Goal: Task Accomplishment & Management: Manage account settings

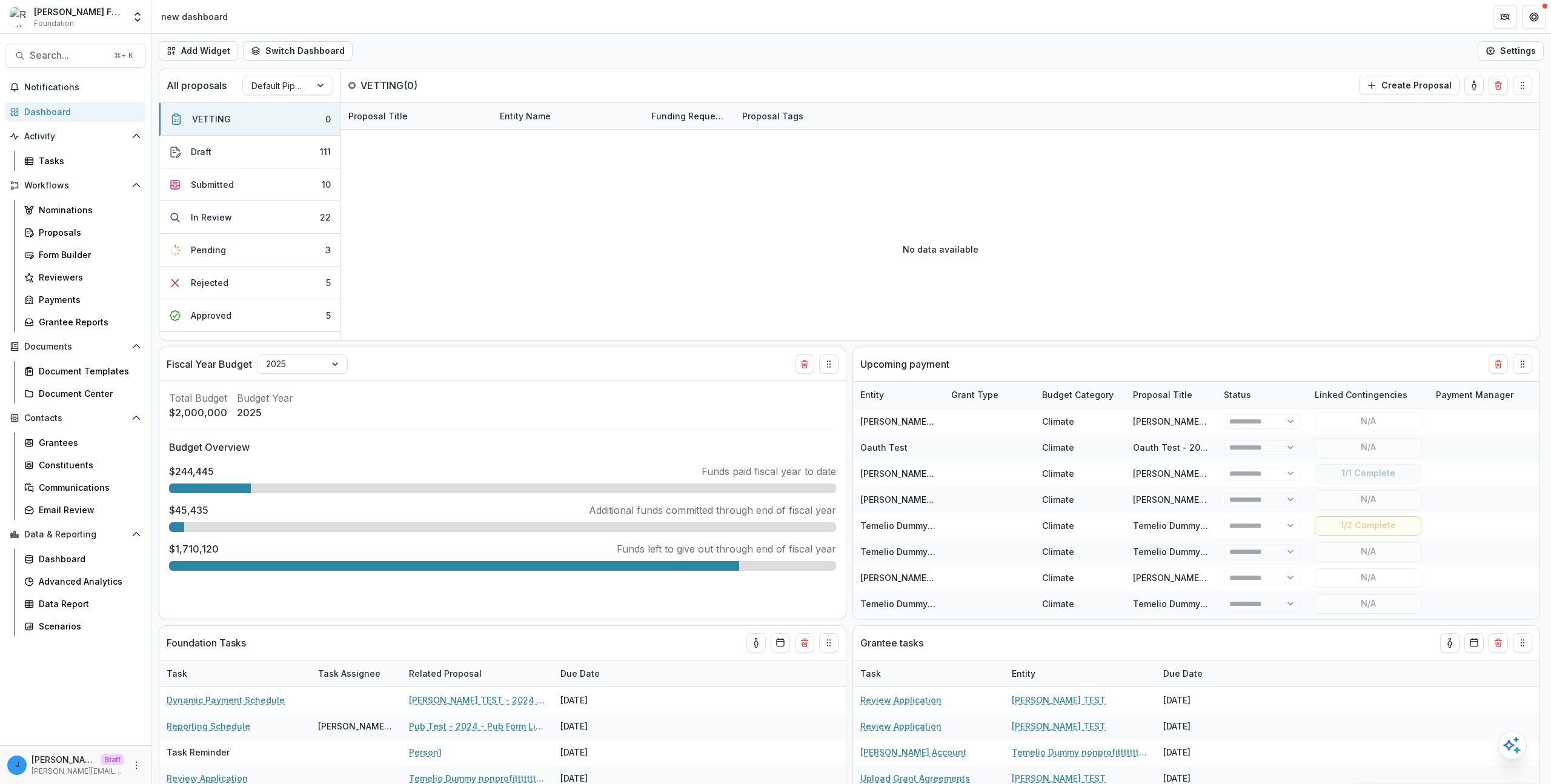
select select "******"
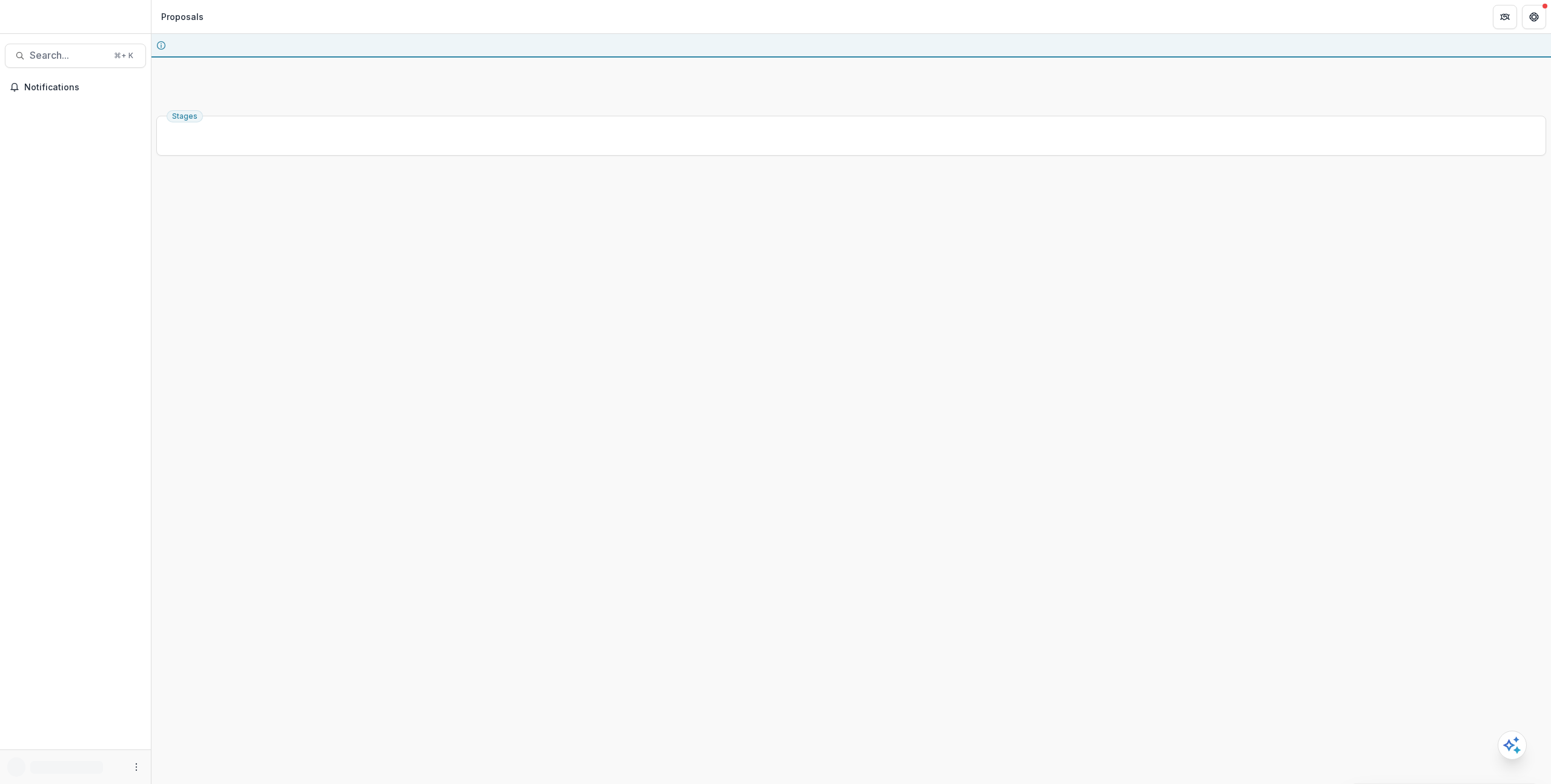
click at [362, 443] on div "Stages" at bounding box center [851, 447] width 1400 height 673
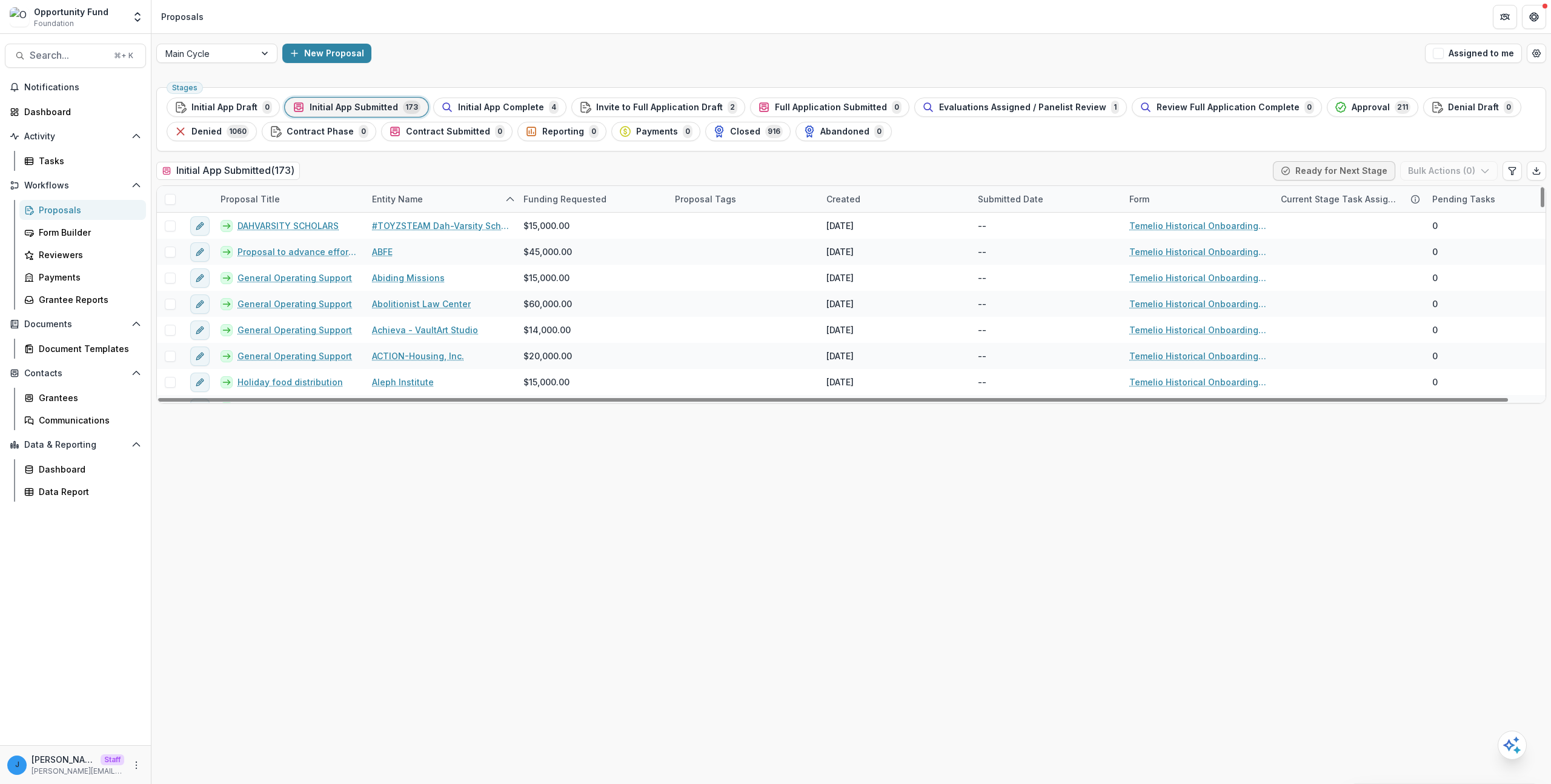
click at [169, 201] on span at bounding box center [169, 199] width 11 height 11
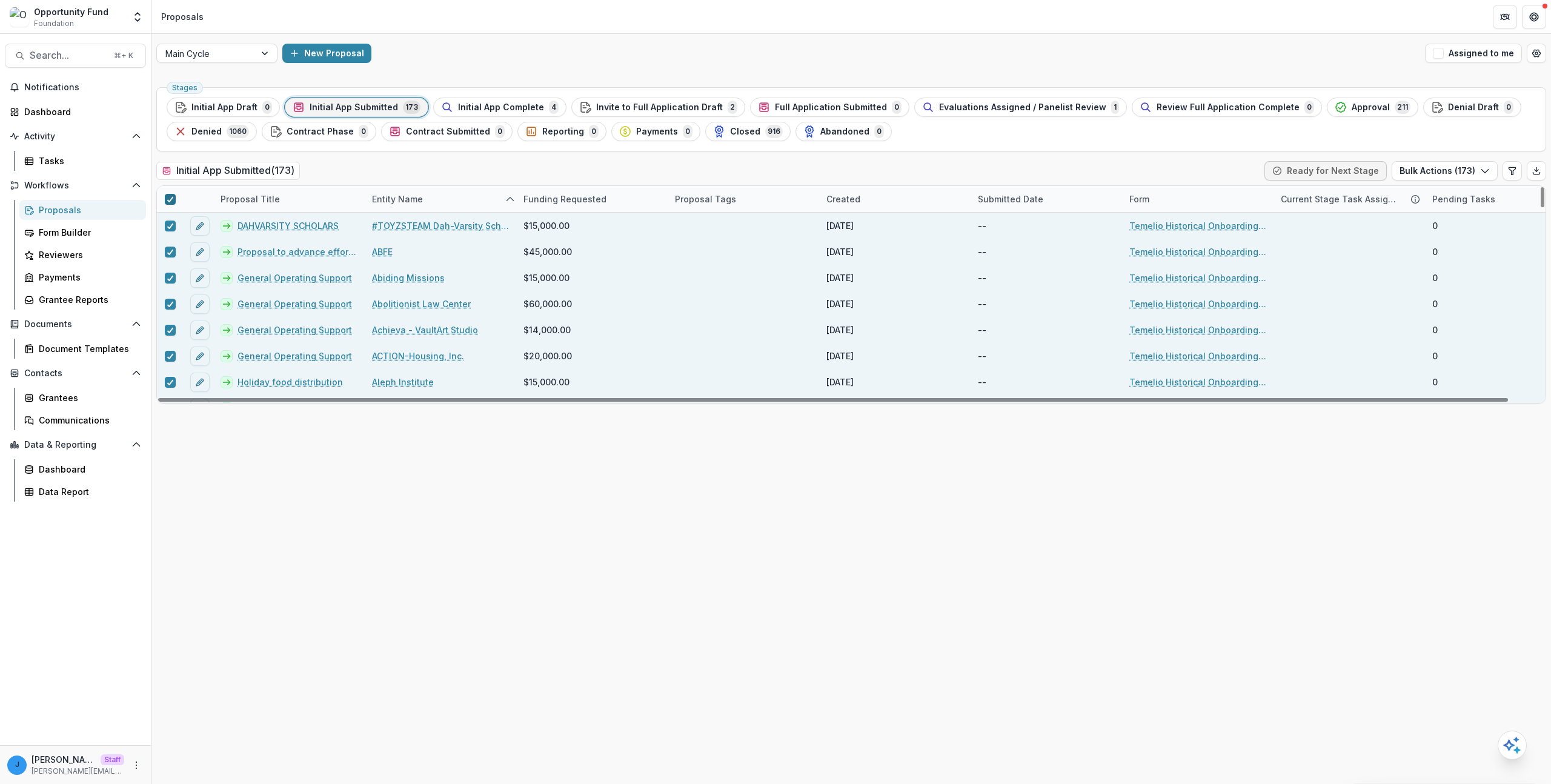
click at [167, 200] on polyline at bounding box center [169, 199] width 6 height 5
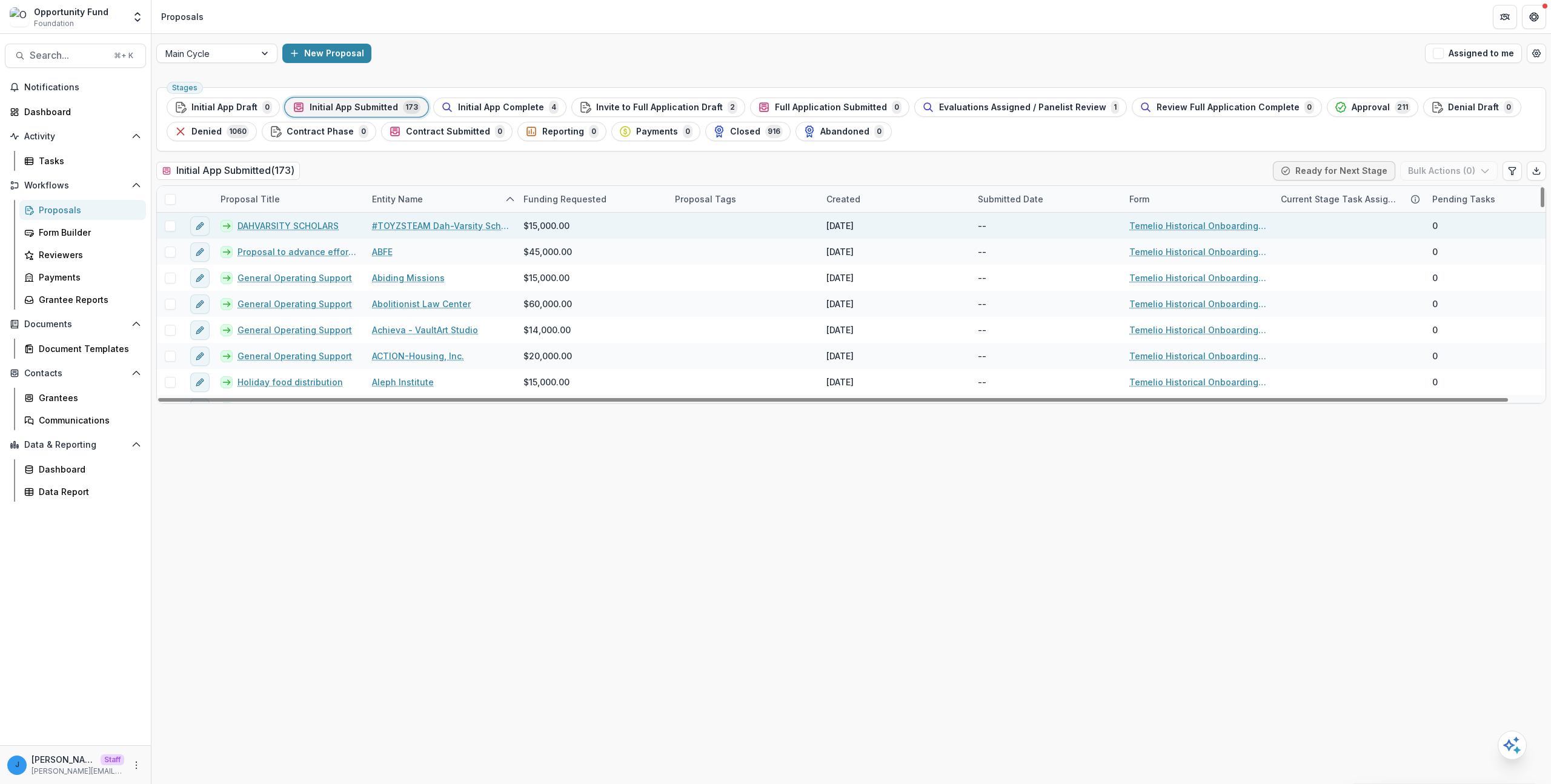
click at [169, 225] on span at bounding box center [169, 226] width 11 height 11
click at [1428, 180] on button "Bulk Actions ( 1 )" at bounding box center [1450, 170] width 95 height 19
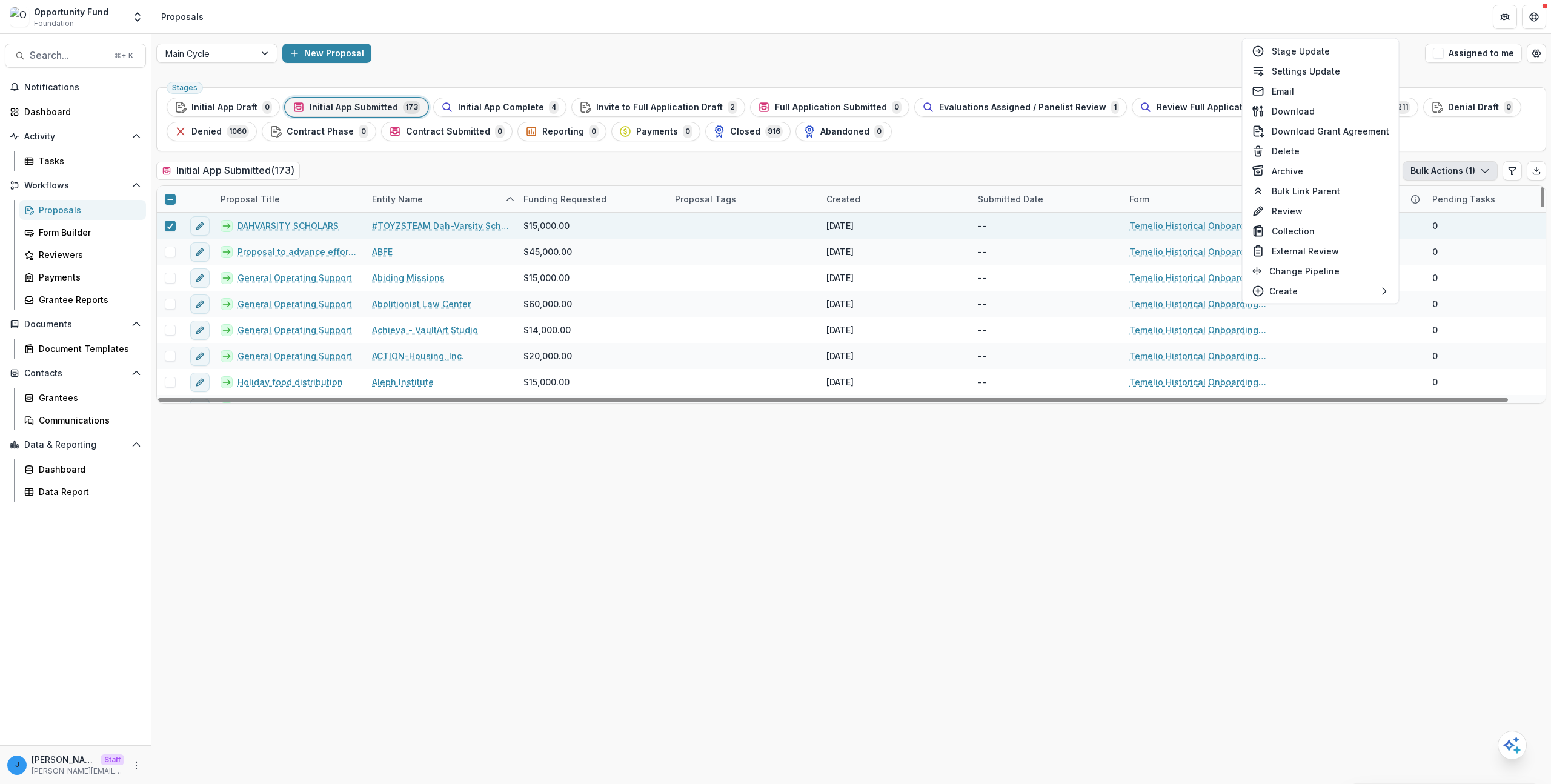
click at [174, 192] on div at bounding box center [170, 199] width 26 height 26
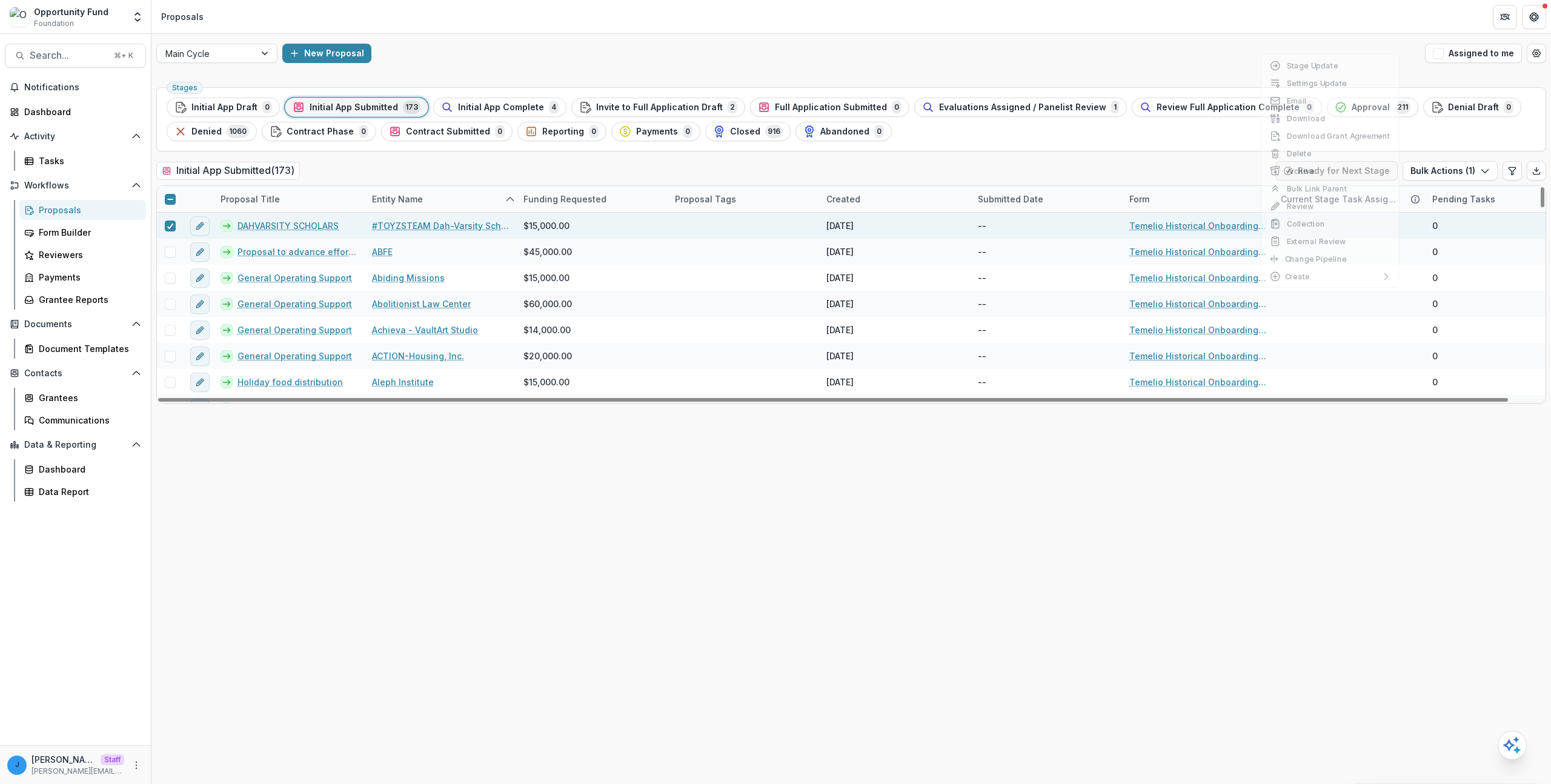
click at [174, 192] on div at bounding box center [170, 199] width 26 height 26
click at [174, 194] on span at bounding box center [169, 199] width 11 height 11
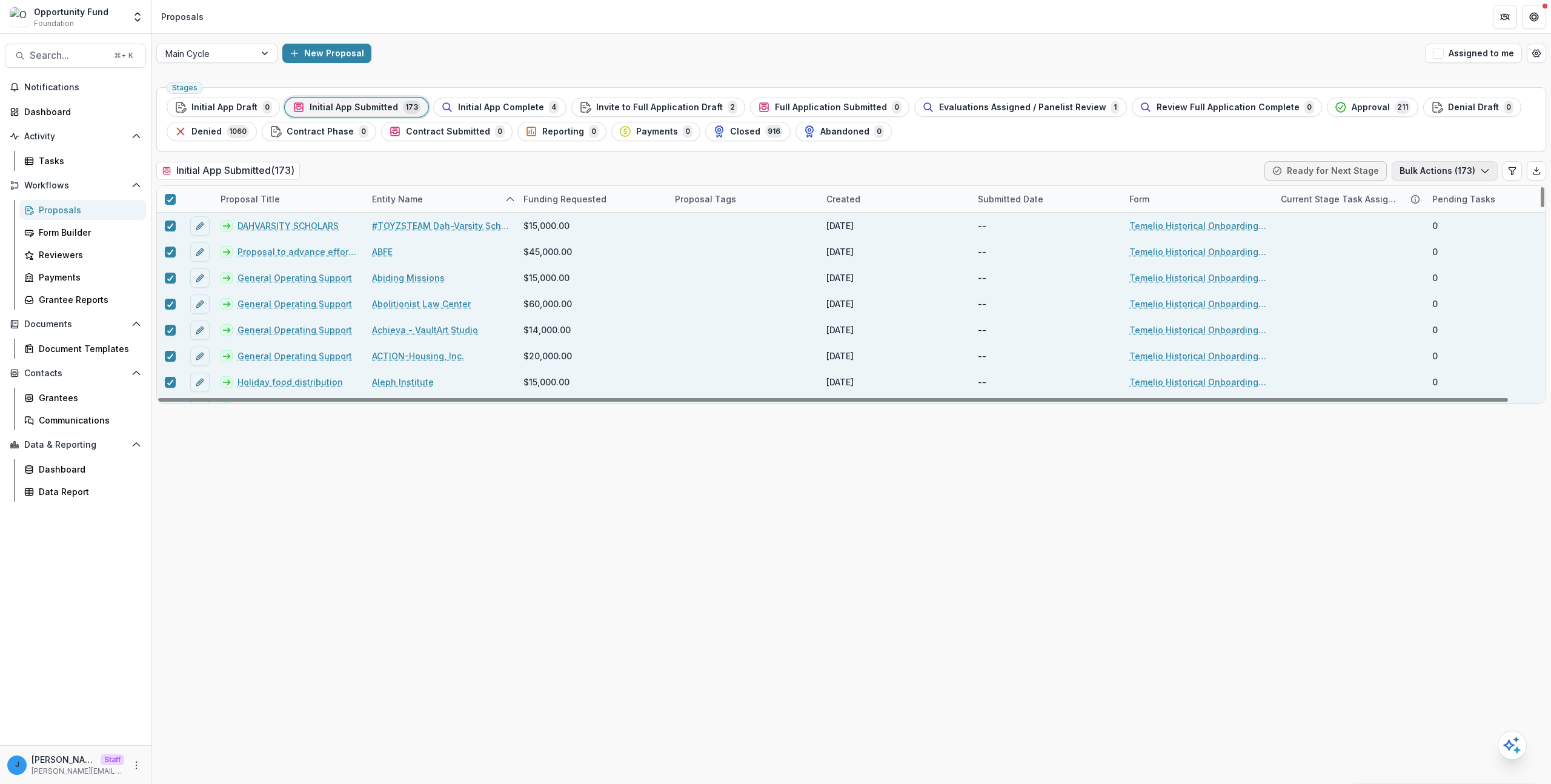
click at [1438, 176] on button "Bulk Actions ( 173 )" at bounding box center [1445, 170] width 106 height 19
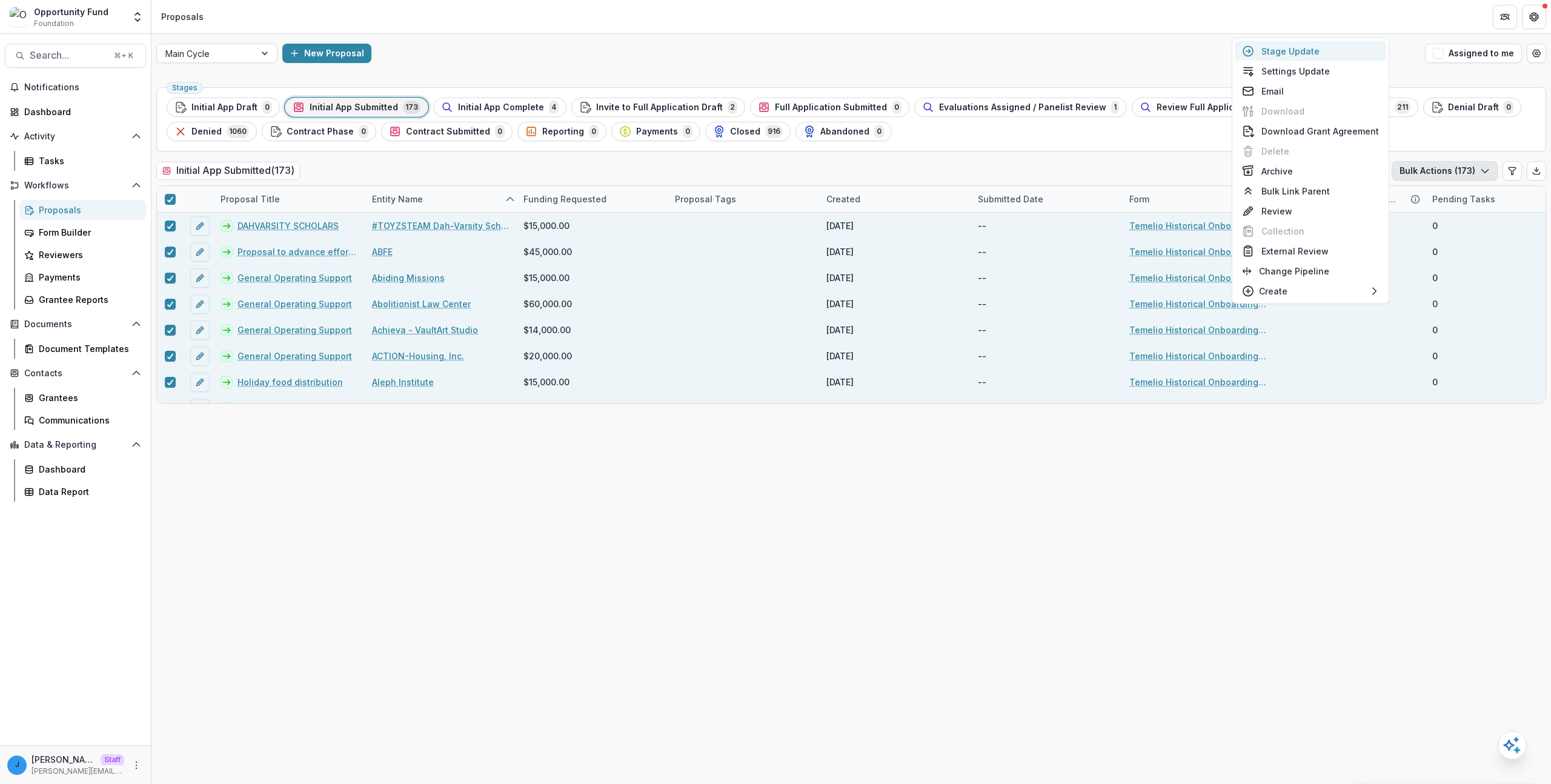
click at [1316, 54] on button "Stage Update" at bounding box center [1311, 51] width 151 height 20
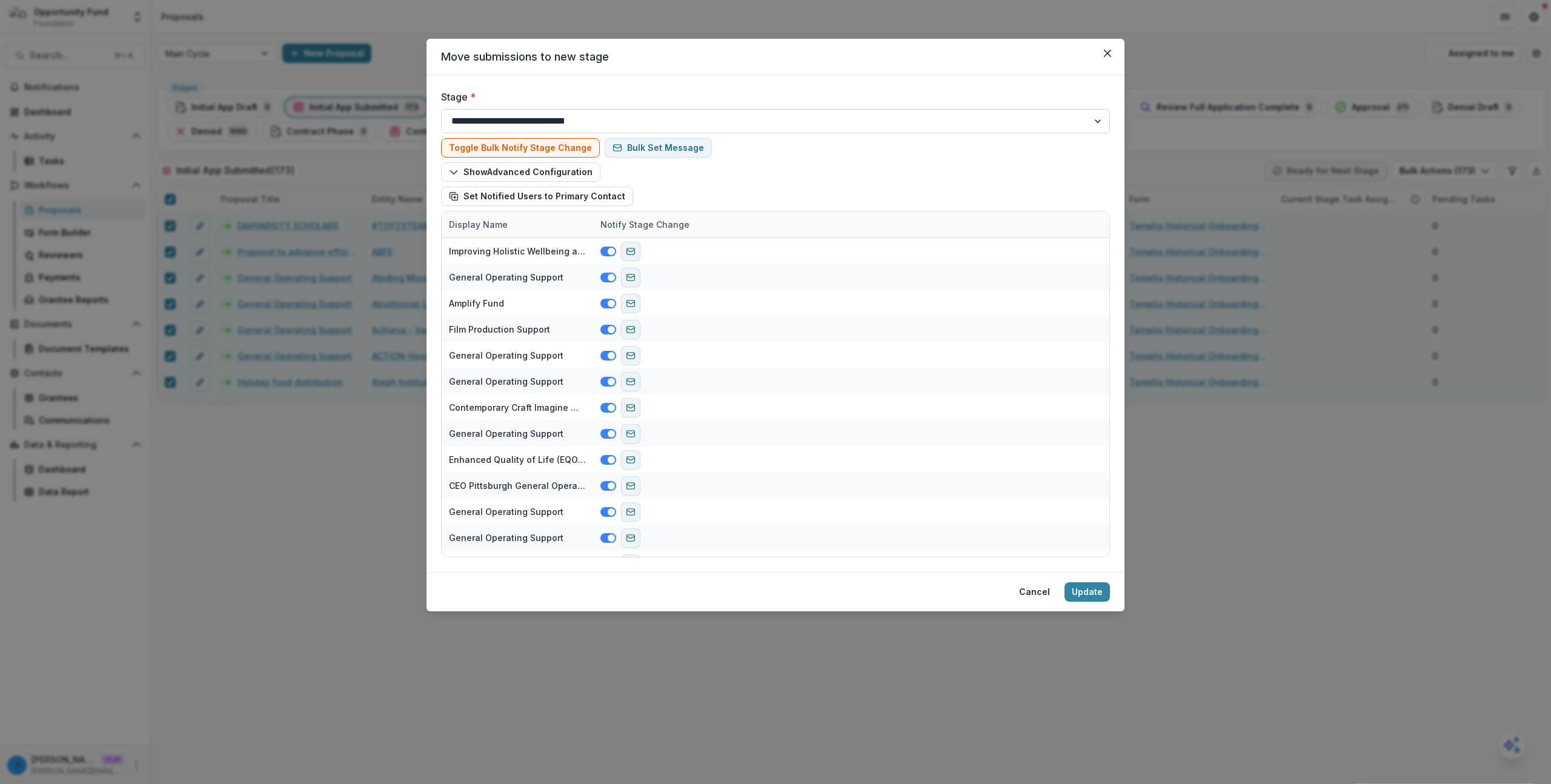
click at [601, 114] on select "**********" at bounding box center [776, 121] width 669 height 24
select select "**********"
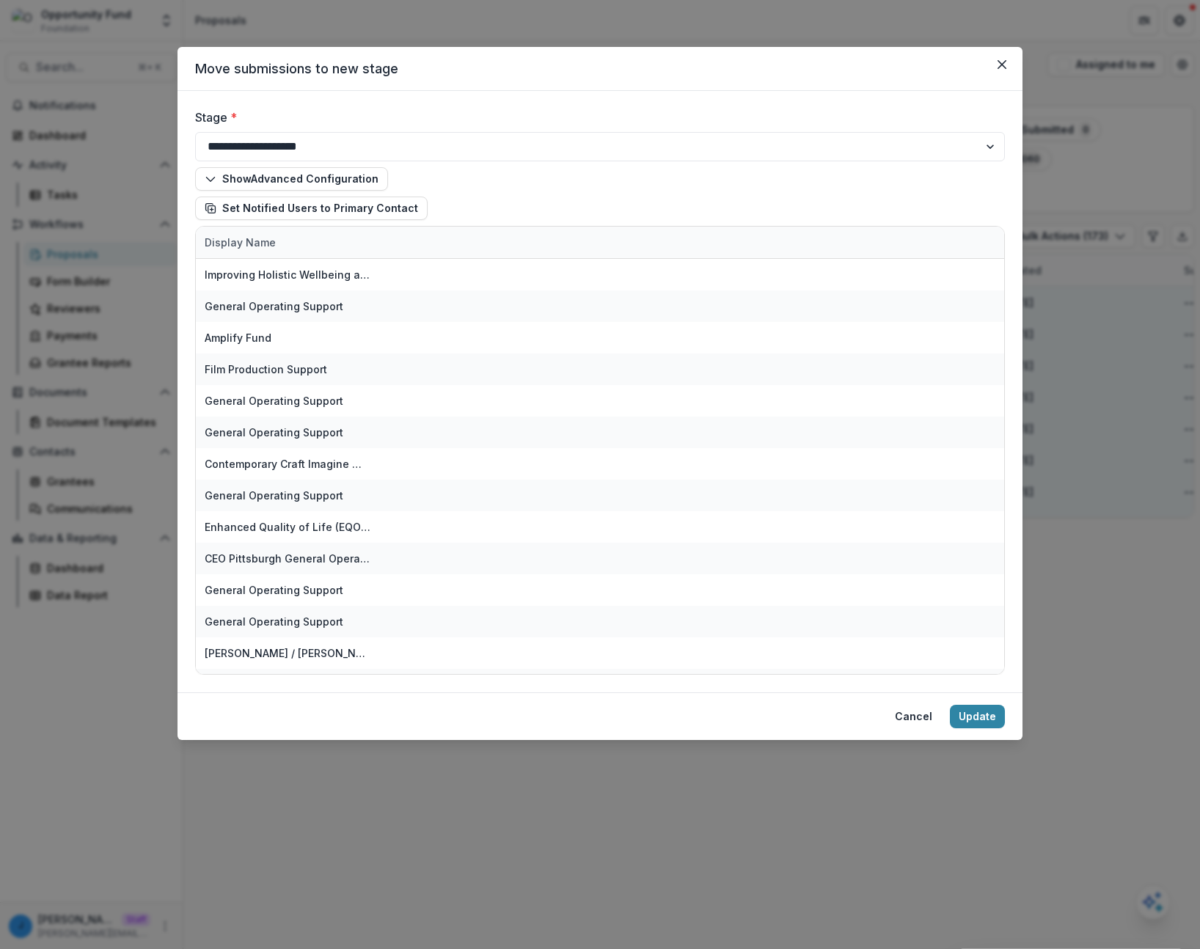
click at [1010, 791] on div "**********" at bounding box center [600, 474] width 1200 height 949
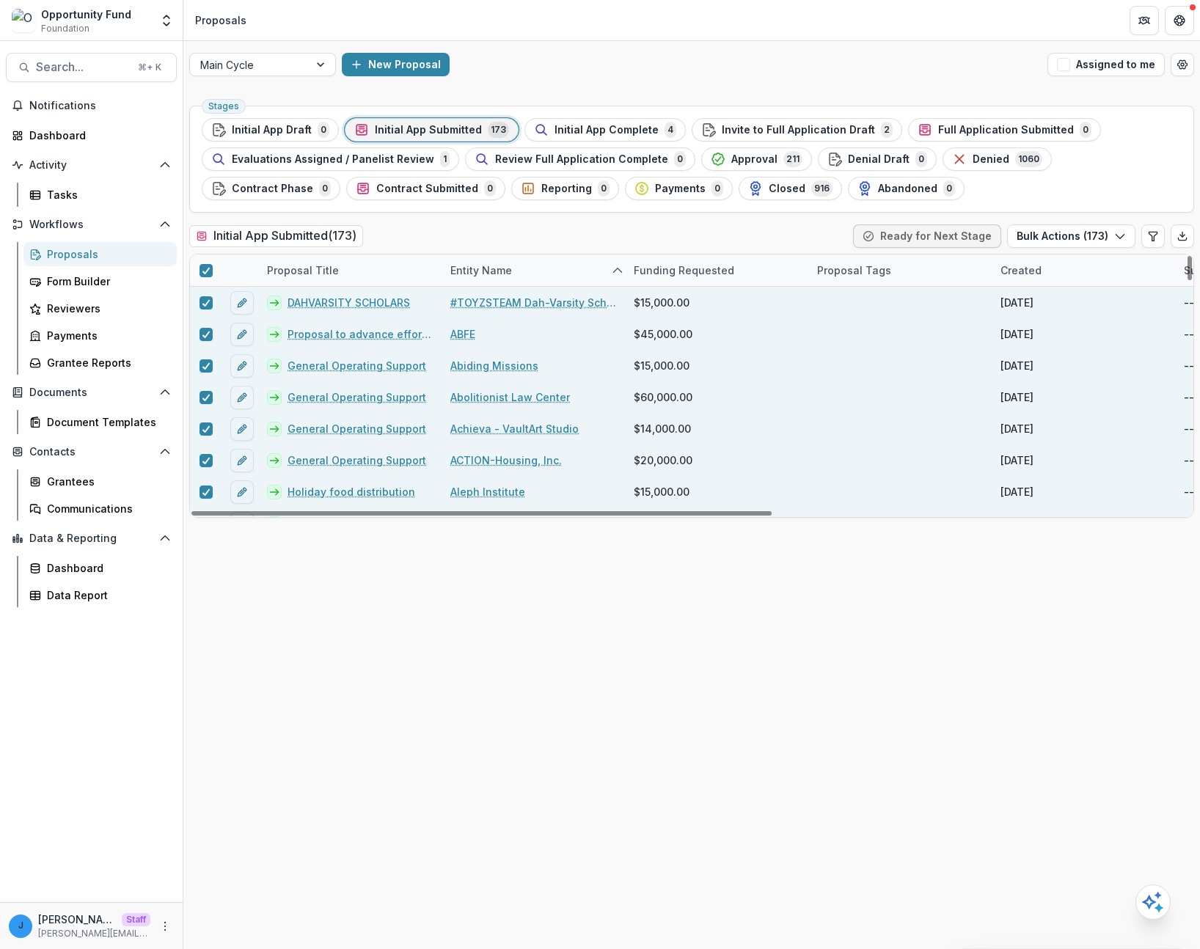
click at [533, 301] on link "#TOYZSTEAM Dah-Varsity Scholars" at bounding box center [533, 302] width 166 height 15
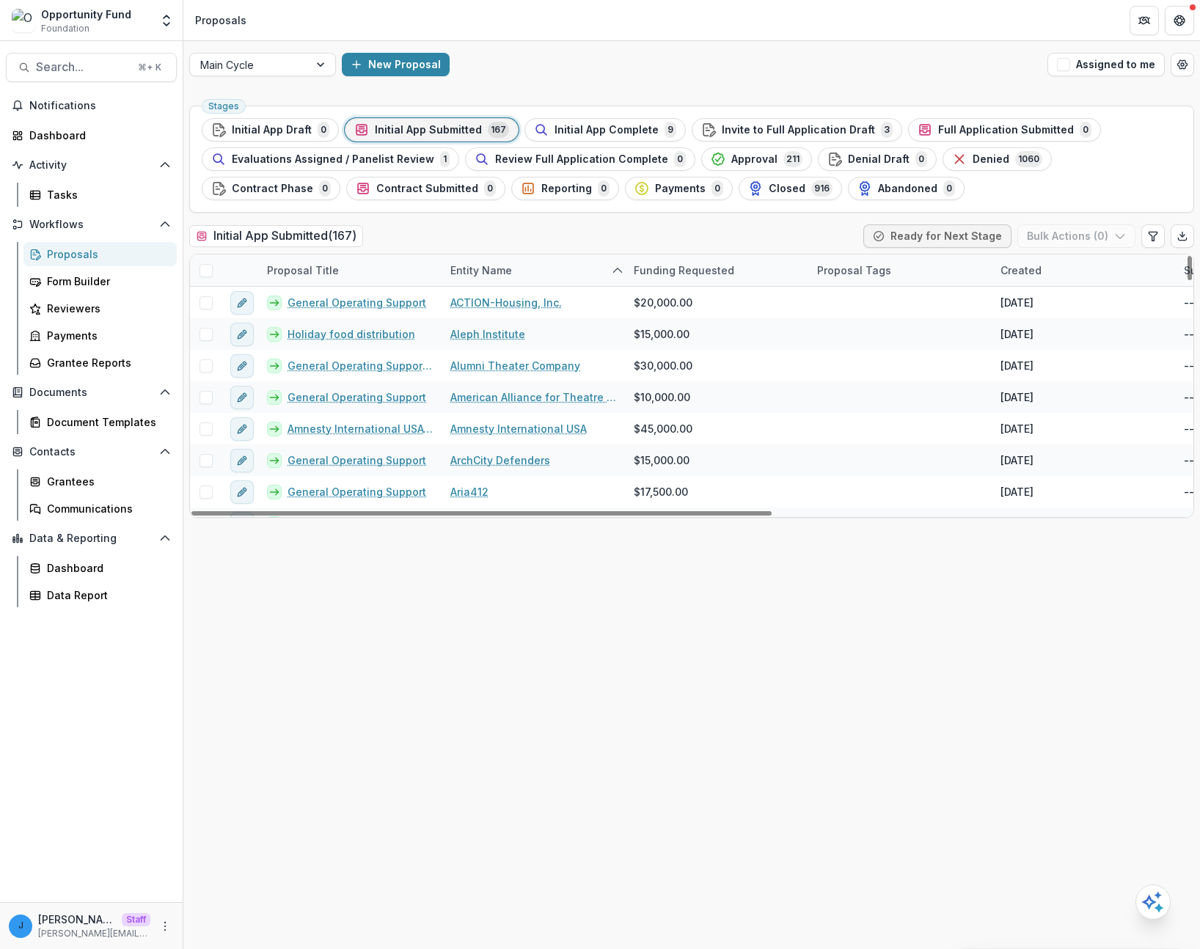
click at [208, 269] on span at bounding box center [205, 270] width 13 height 13
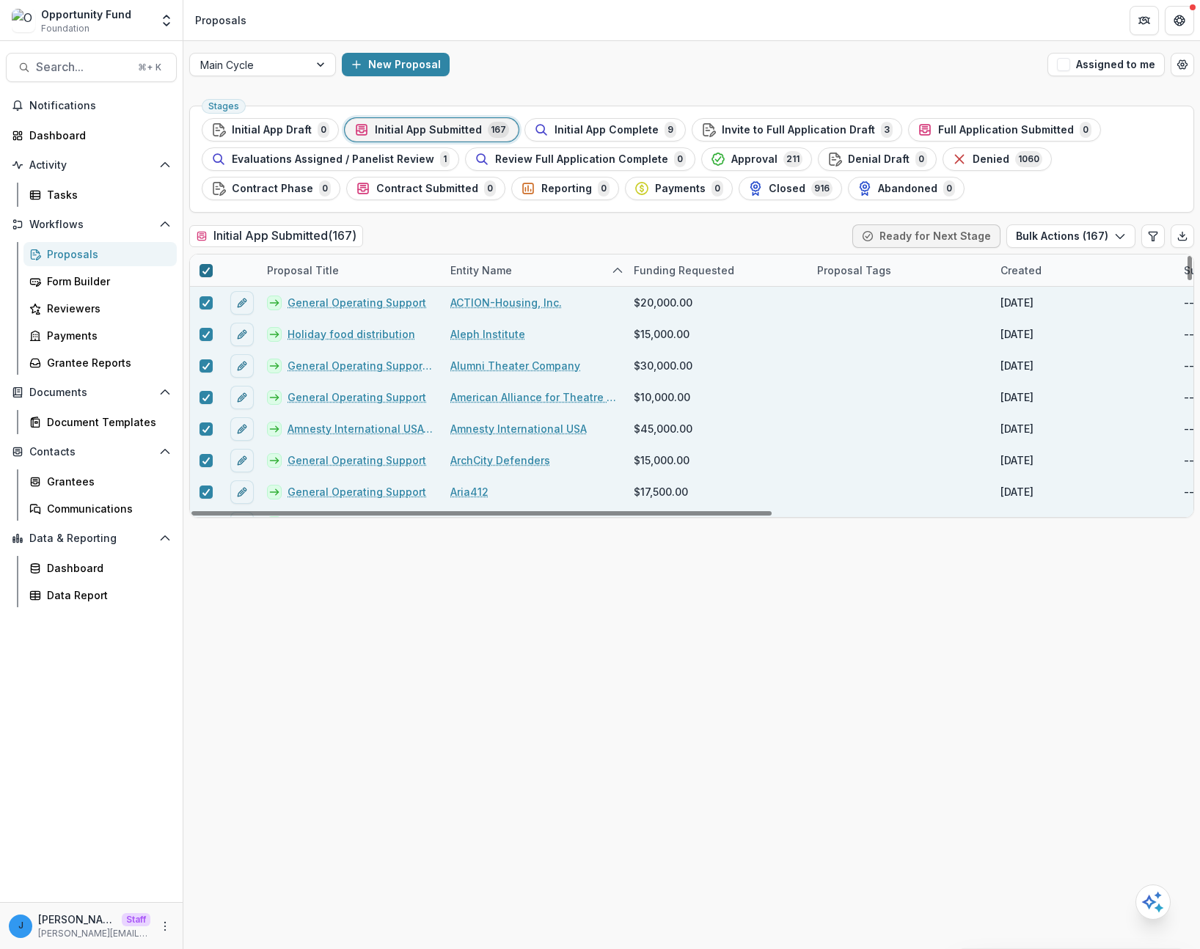
click at [208, 270] on polyline at bounding box center [205, 271] width 7 height 6
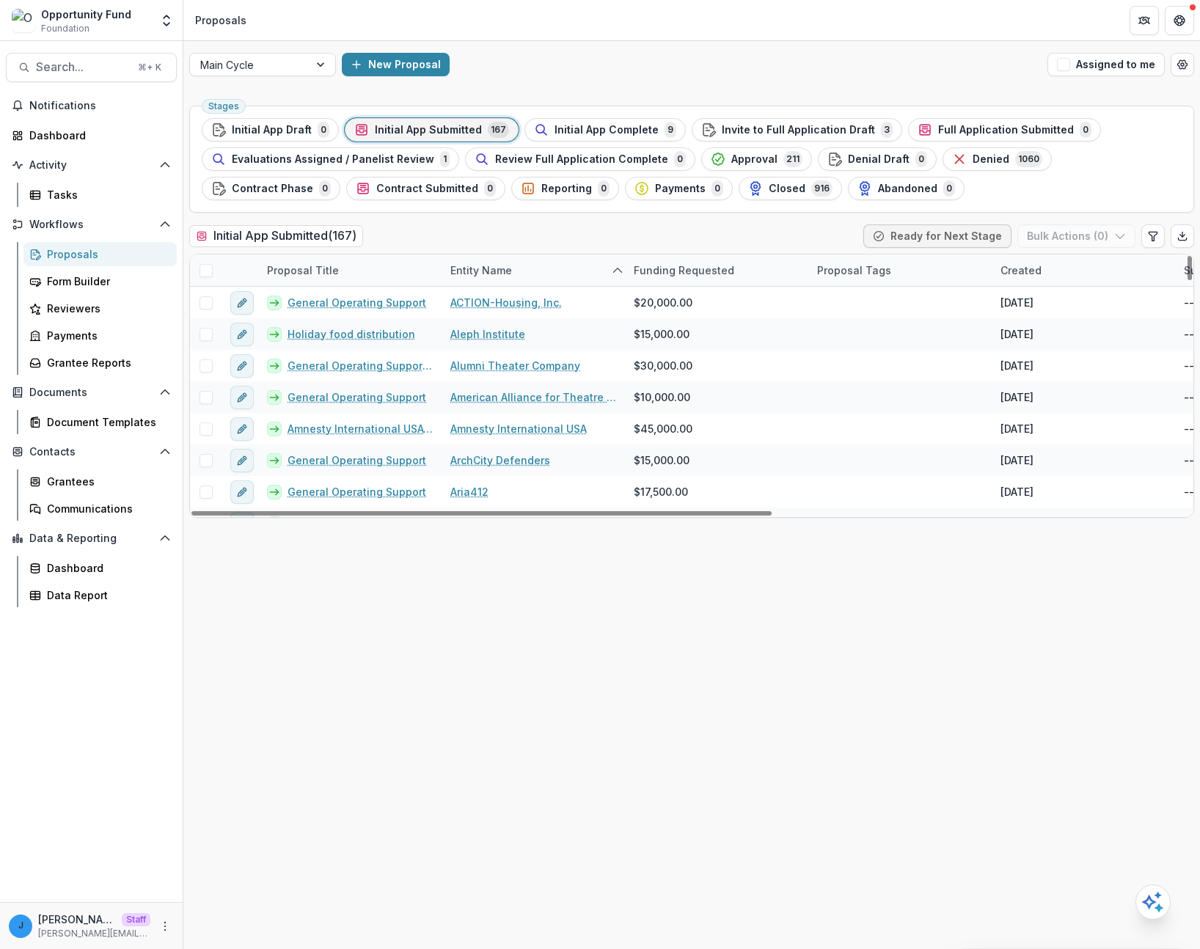
click at [208, 270] on span at bounding box center [205, 270] width 13 height 13
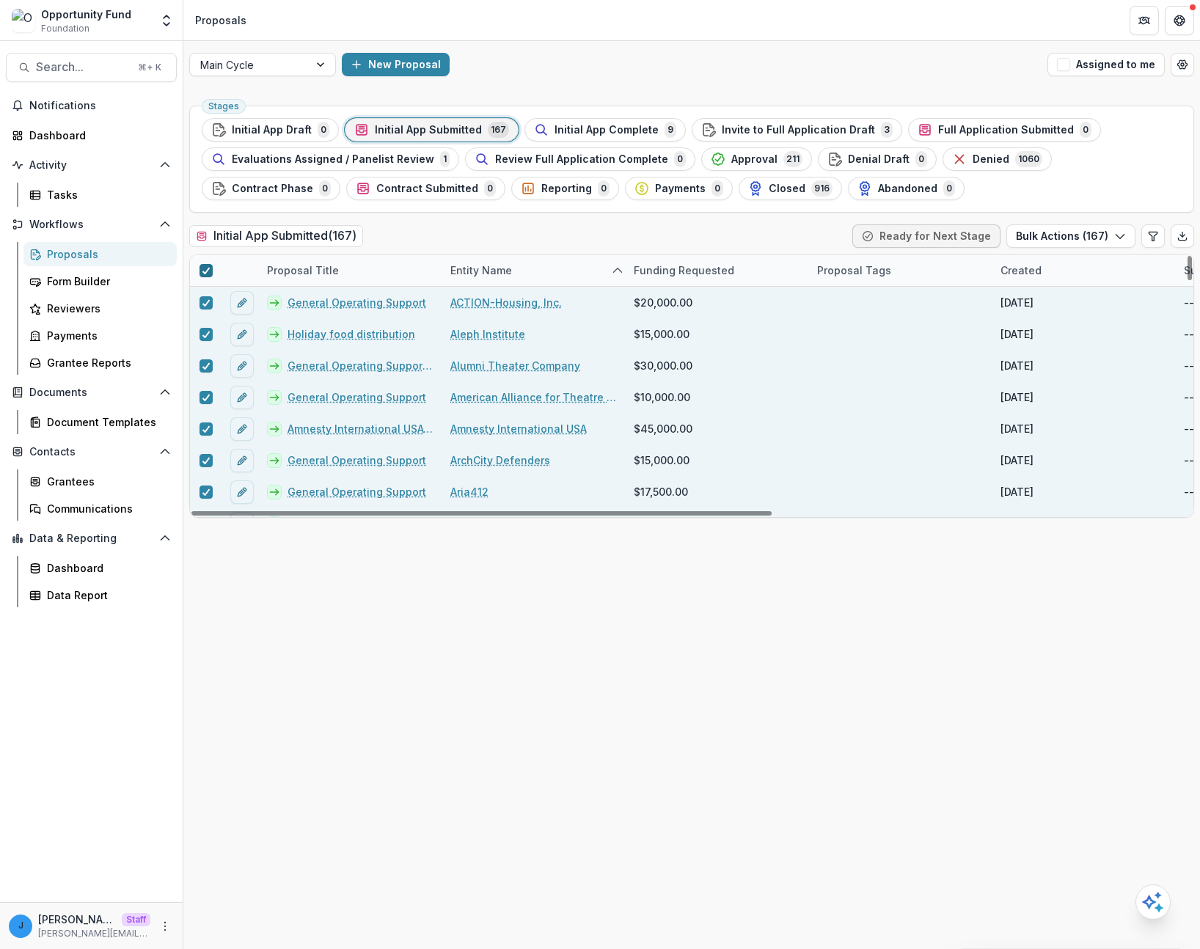
click at [205, 286] on div "Proposal Title Entity Name Funding Requested Proposal Tags Created Submitted Da…" at bounding box center [1049, 270] width 1718 height 32
click at [209, 306] on icon at bounding box center [206, 302] width 9 height 7
click at [202, 260] on div at bounding box center [206, 270] width 32 height 32
click at [205, 271] on line at bounding box center [205, 271] width 7 height 0
click at [205, 271] on icon at bounding box center [206, 270] width 9 height 7
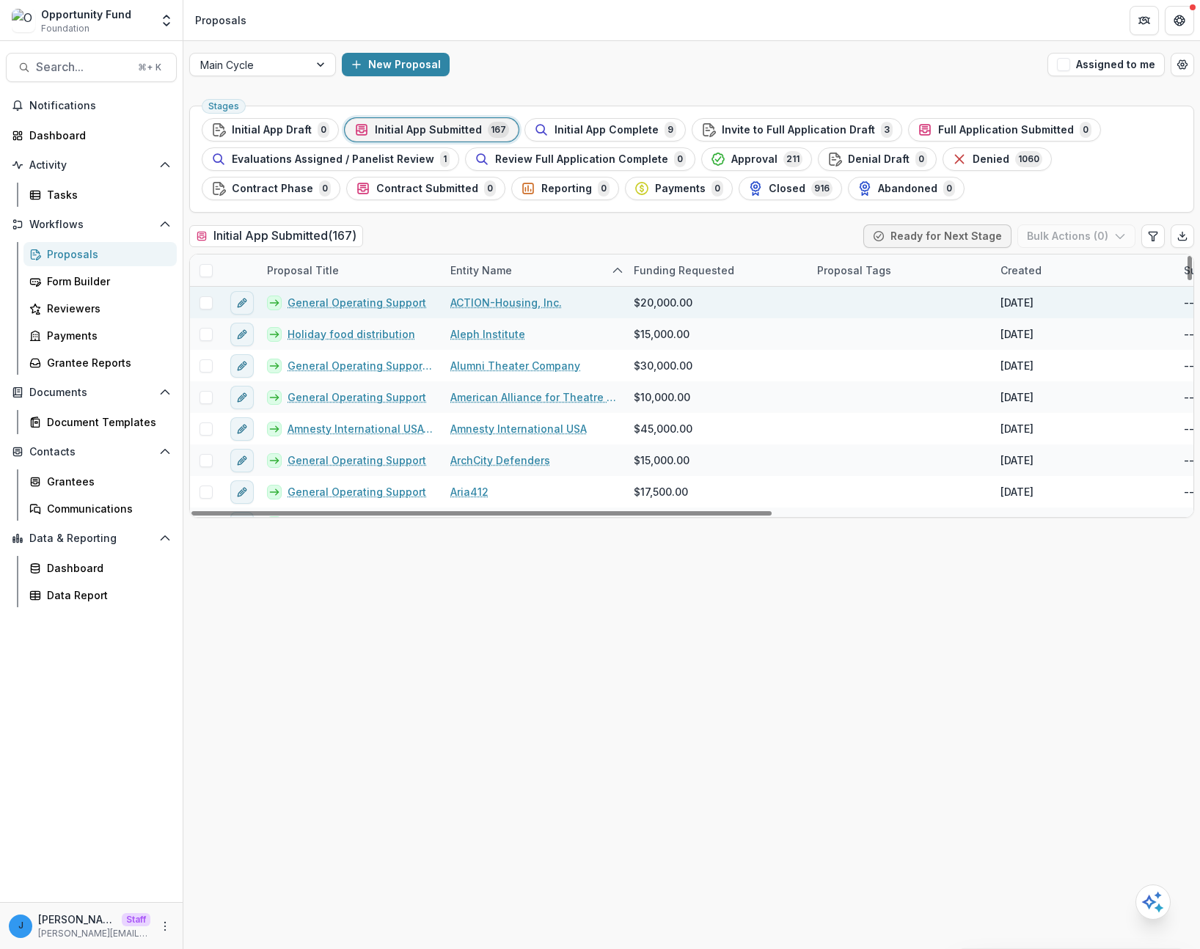
click at [205, 271] on span at bounding box center [205, 270] width 13 height 13
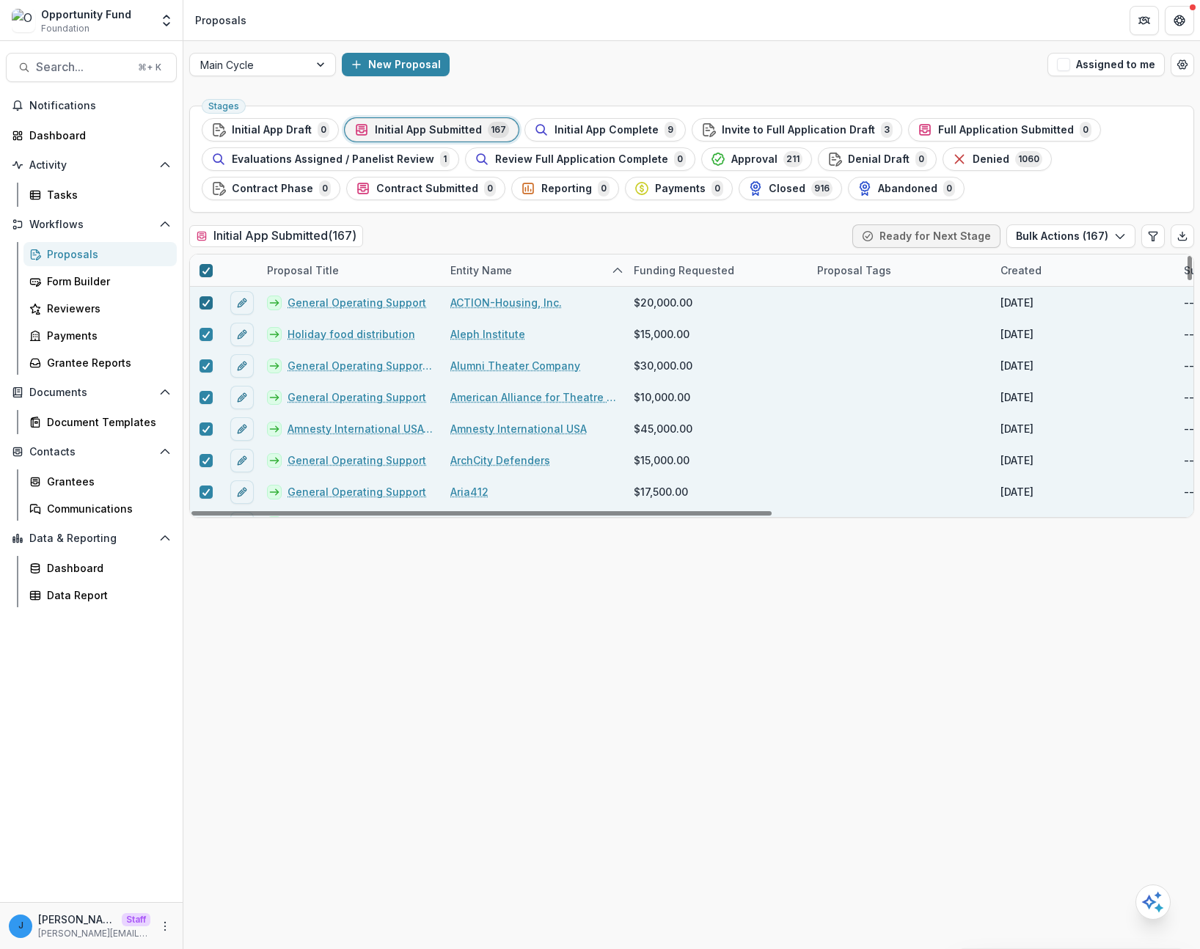
click at [205, 271] on icon at bounding box center [206, 270] width 9 height 7
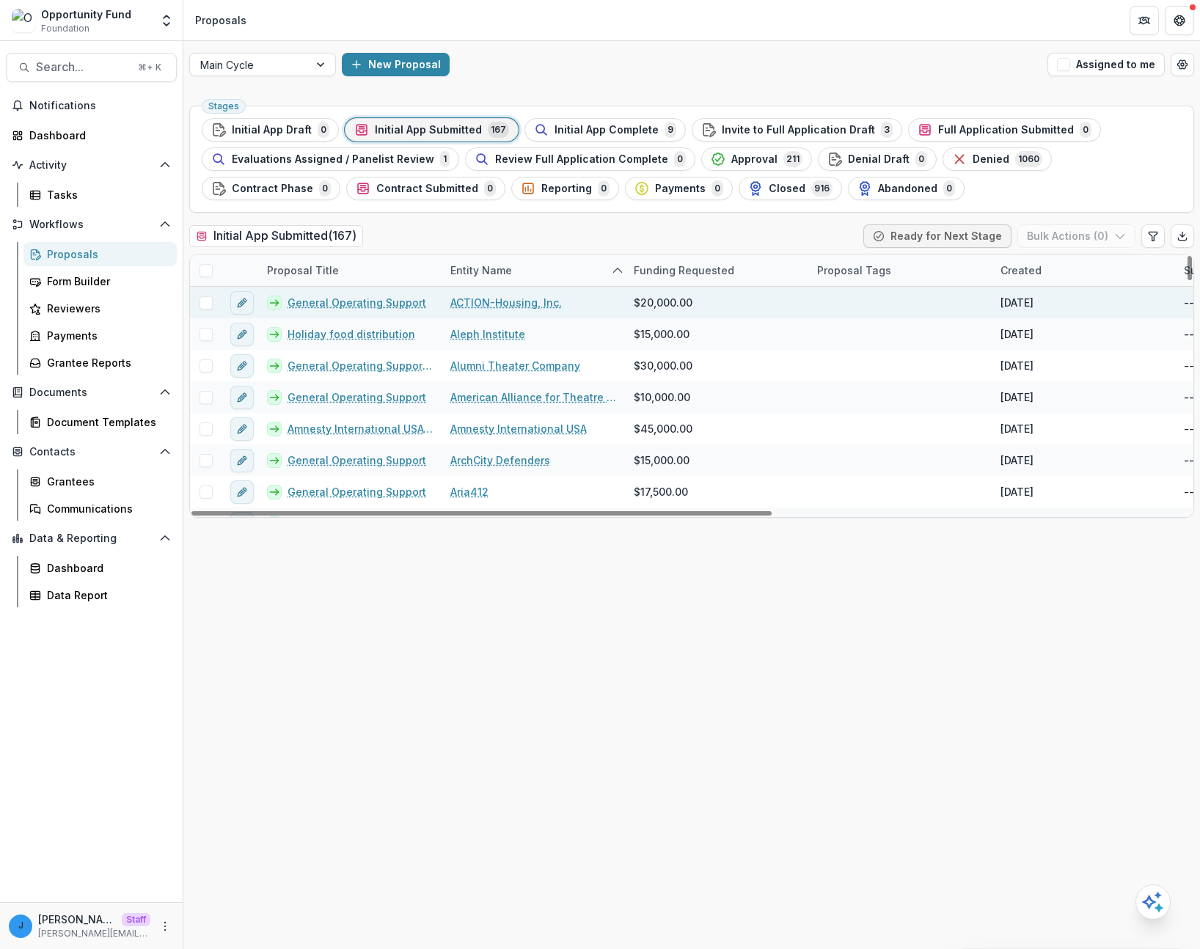
click at [205, 271] on span at bounding box center [205, 270] width 13 height 13
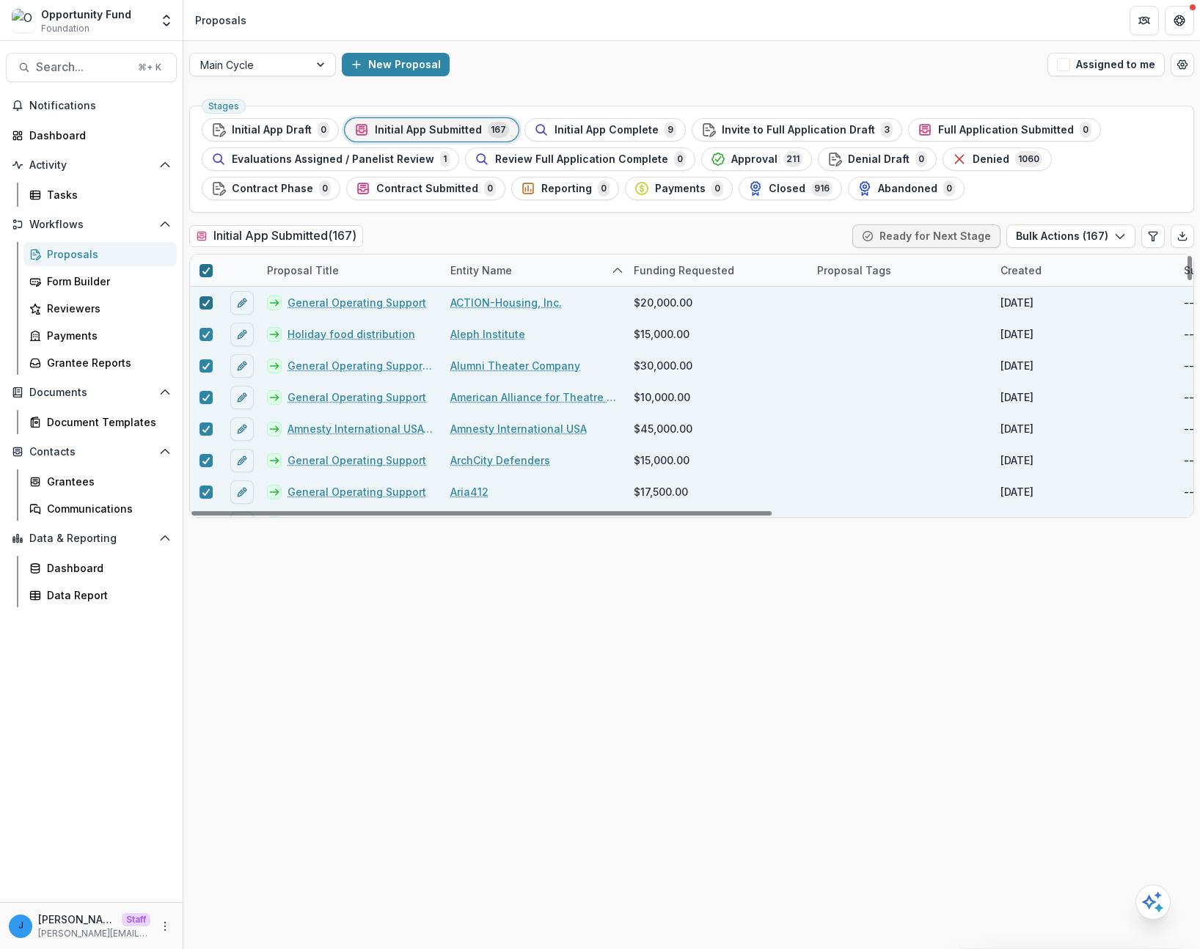
click at [205, 271] on icon at bounding box center [206, 270] width 9 height 7
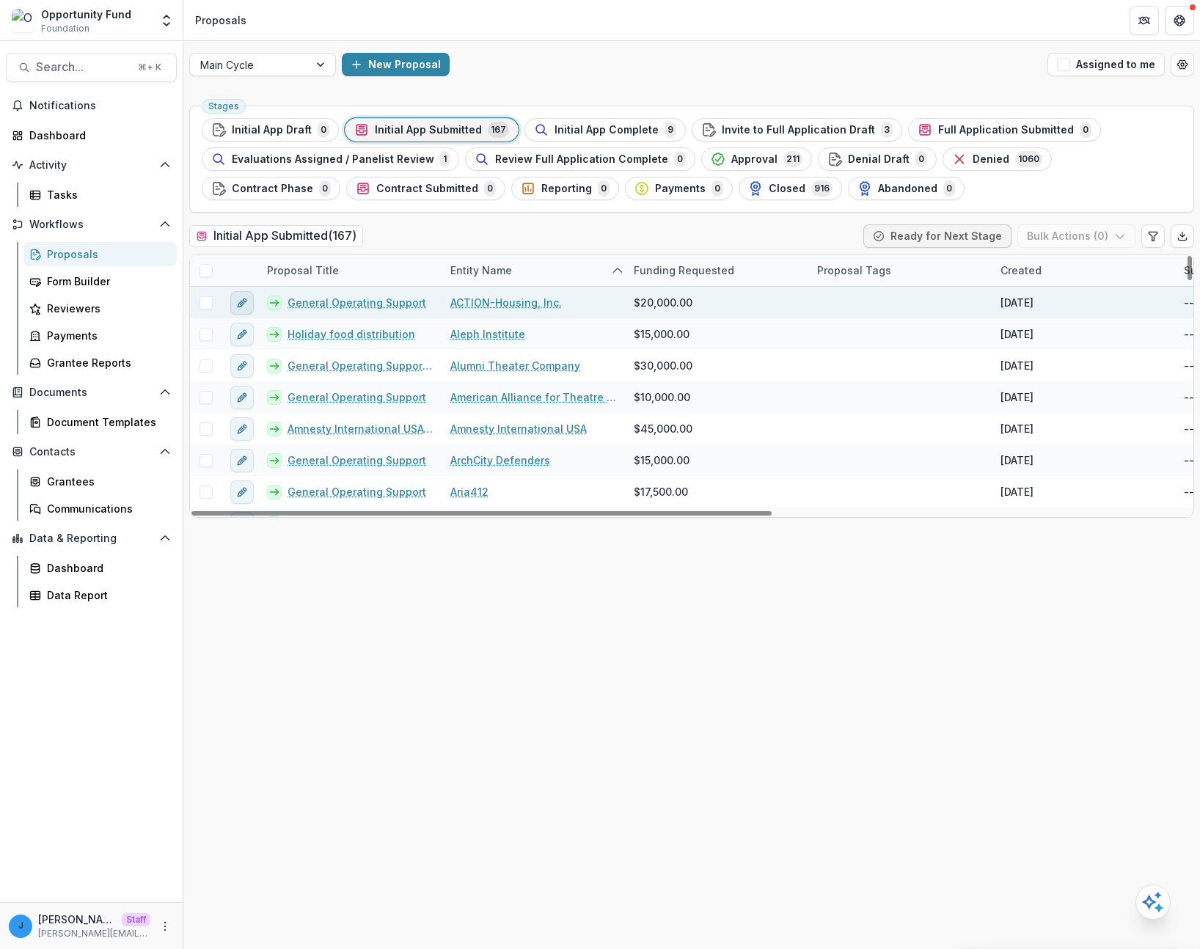
click at [244, 304] on icon "edit" at bounding box center [242, 303] width 12 height 12
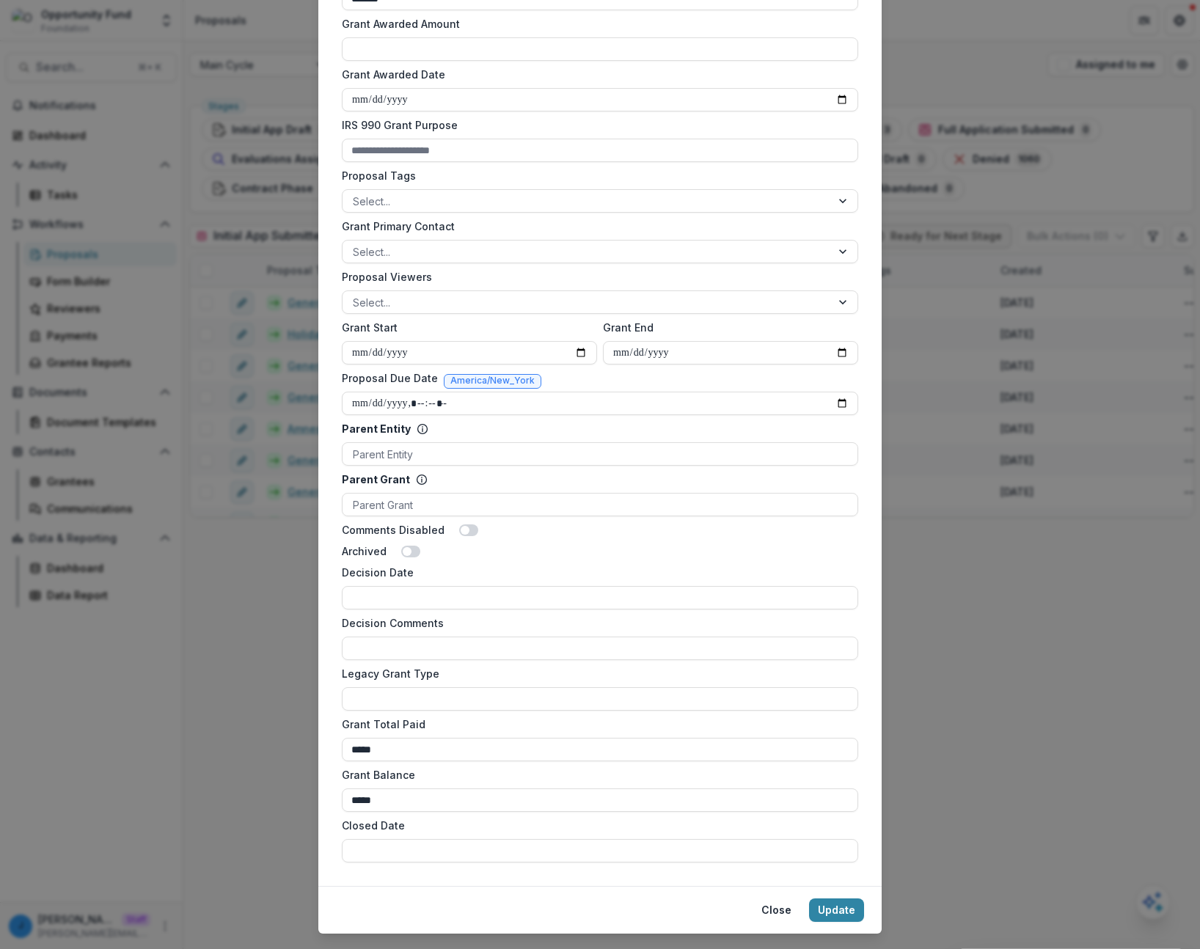
scroll to position [510, 0]
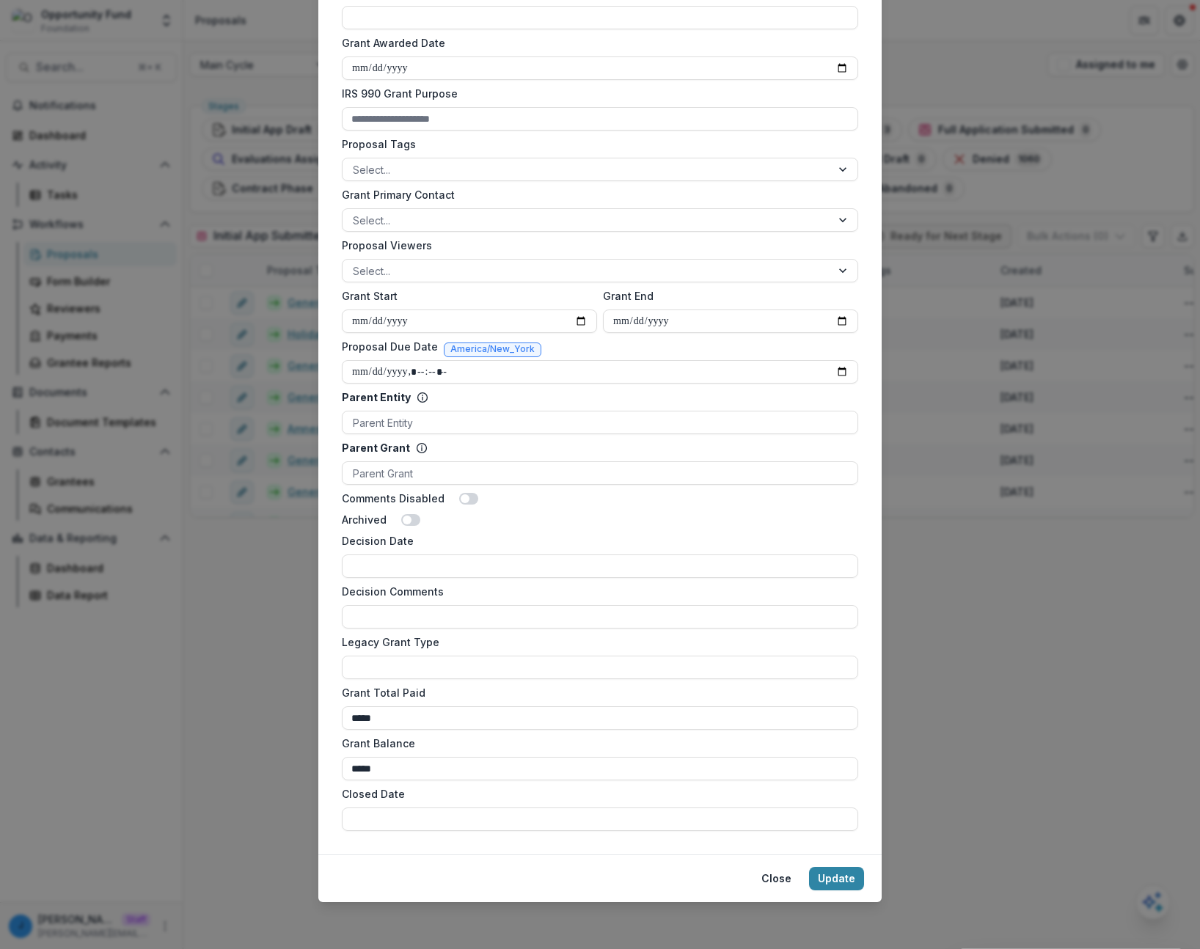
click at [184, 626] on div "**********" at bounding box center [600, 474] width 1200 height 949
